Goal: Task Accomplishment & Management: Manage account settings

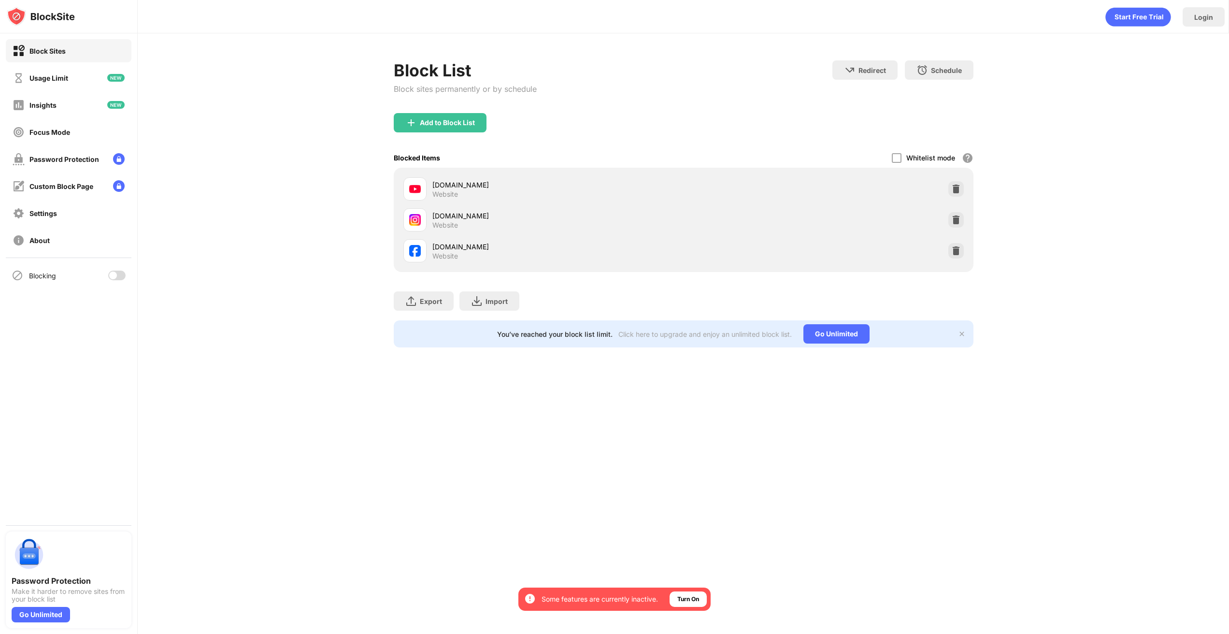
click at [117, 276] on div at bounding box center [116, 275] width 17 height 10
click at [117, 274] on div at bounding box center [113, 275] width 8 height 8
click at [118, 273] on div at bounding box center [116, 275] width 17 height 10
